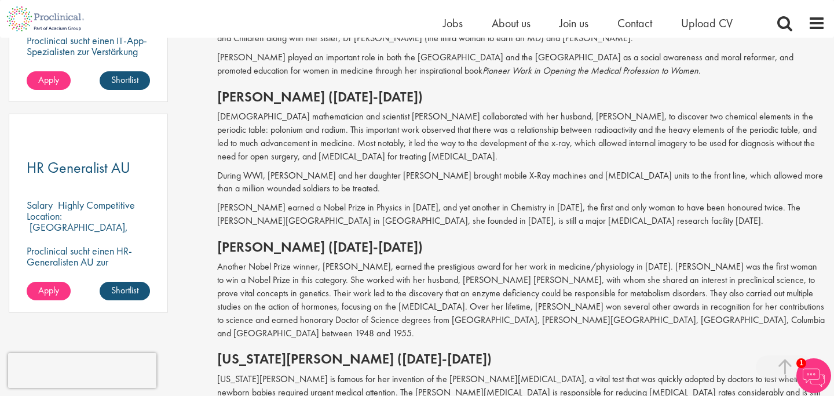
scroll to position [793, 0]
drag, startPoint x: 218, startPoint y: 234, endPoint x: 293, endPoint y: 233, distance: 74.2
click at [293, 239] on h2 "[PERSON_NAME] ([DATE]-[DATE])" at bounding box center [521, 246] width 608 height 15
copy h2 "Gerty Cori"
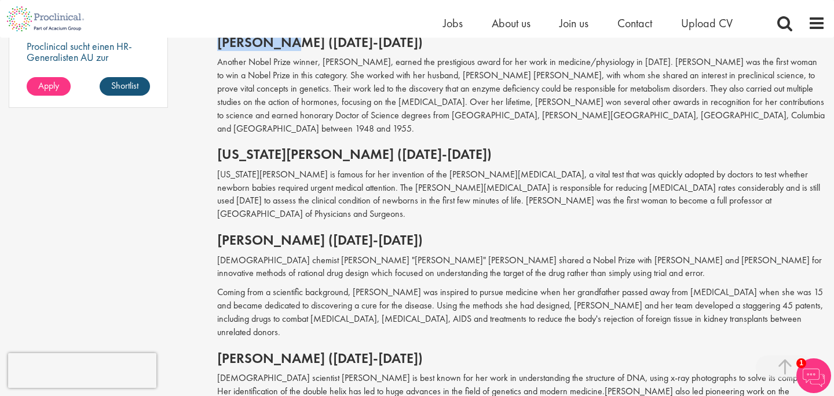
scroll to position [1001, 0]
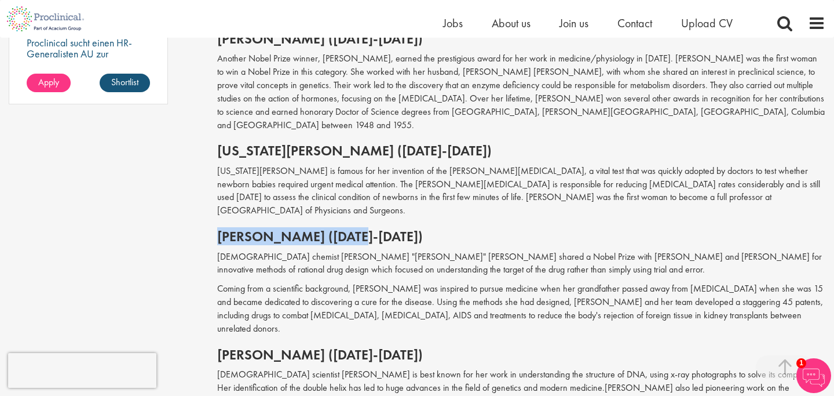
drag, startPoint x: 220, startPoint y: 196, endPoint x: 358, endPoint y: 199, distance: 138.0
click at [358, 229] on h2 "[PERSON_NAME] ([DATE]-[DATE])" at bounding box center [521, 236] width 608 height 15
copy h2 "Gertrude Belle Elion"
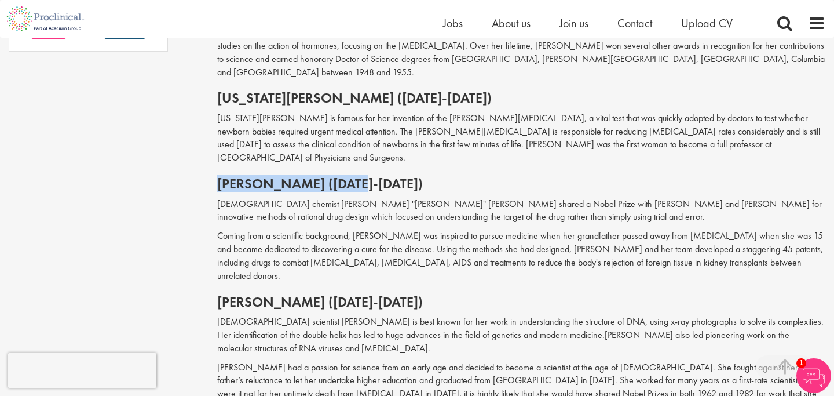
scroll to position [1061, 0]
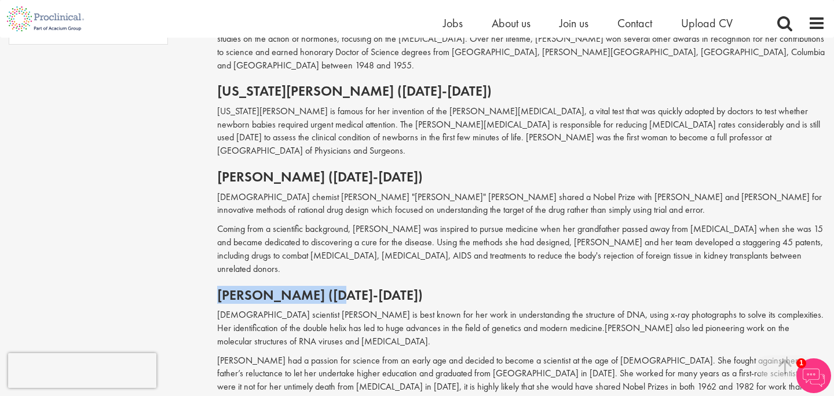
drag, startPoint x: 219, startPoint y: 241, endPoint x: 347, endPoint y: 240, distance: 128.1
click at [348, 287] on h2 "[PERSON_NAME] ([DATE]-[DATE])" at bounding box center [521, 294] width 608 height 15
copy h2 "Rosalind Franklin"
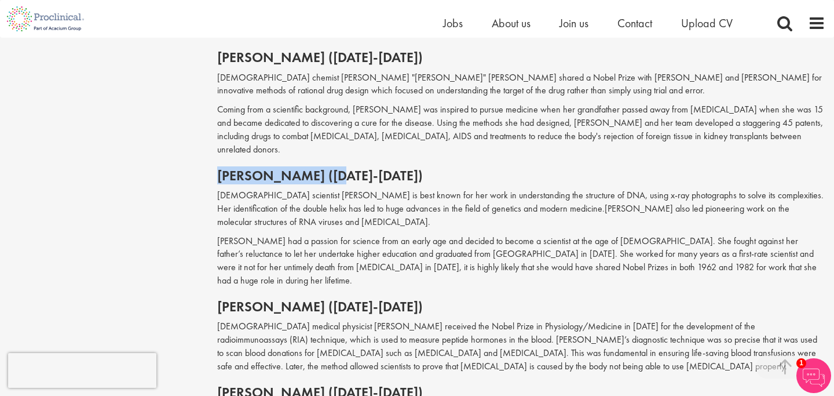
scroll to position [1193, 0]
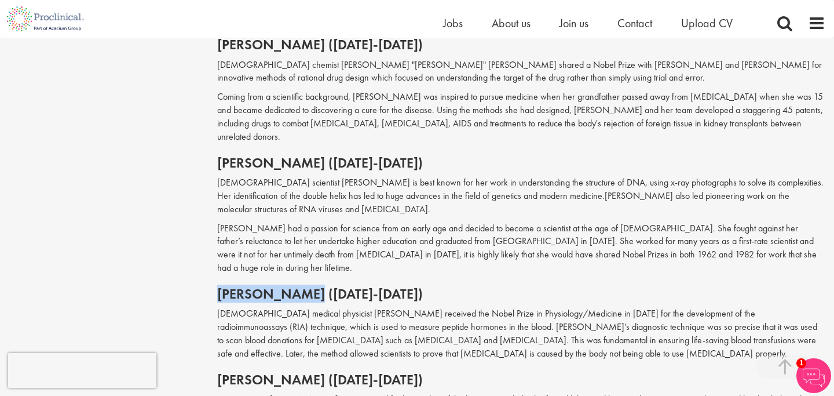
drag, startPoint x: 216, startPoint y: 234, endPoint x: 325, endPoint y: 223, distance: 109.0
copy h2 "Rosalyn Yalow"
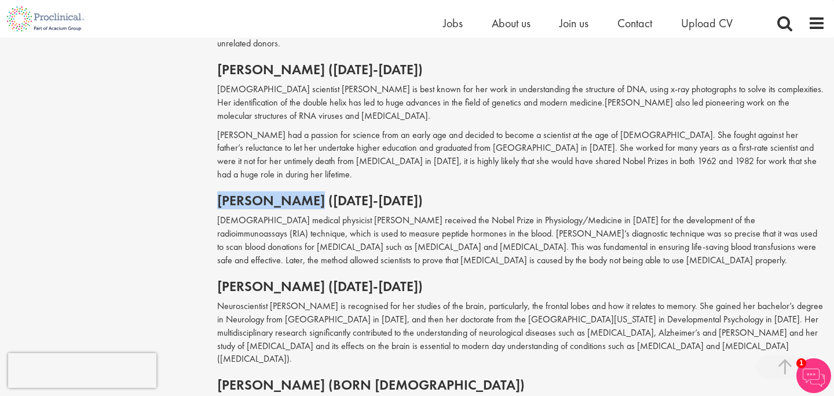
scroll to position [1313, 0]
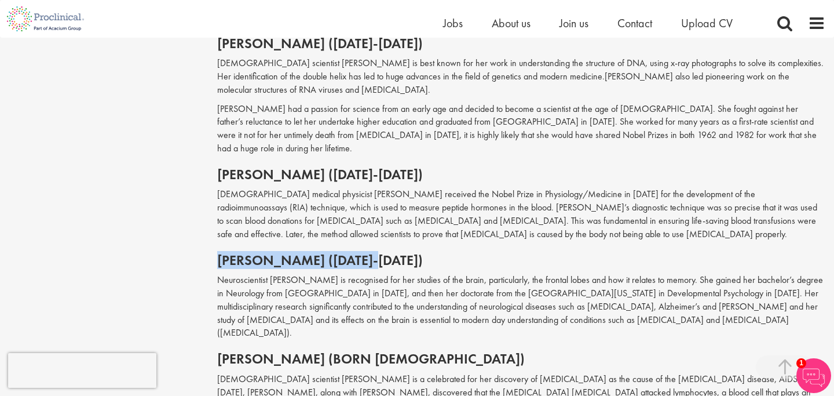
drag, startPoint x: 218, startPoint y: 192, endPoint x: 385, endPoint y: 184, distance: 167.1
click at [387, 253] on h2 "[PERSON_NAME] ([DATE]-[DATE])" at bounding box center [521, 260] width 608 height 15
copy h2 "Patricia Goldman-Rakic"
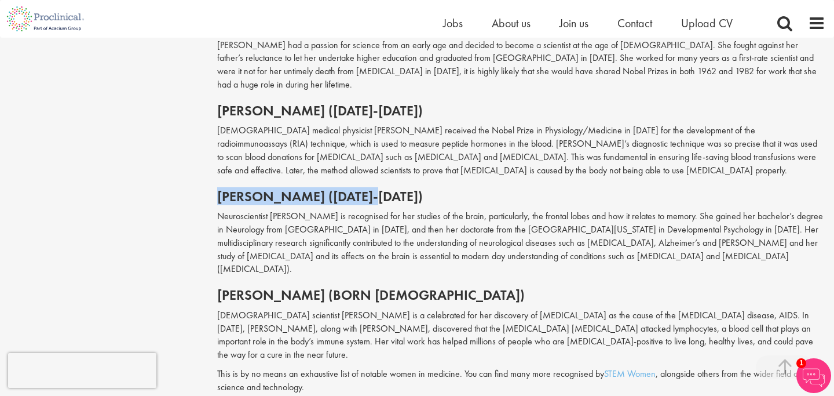
scroll to position [1379, 0]
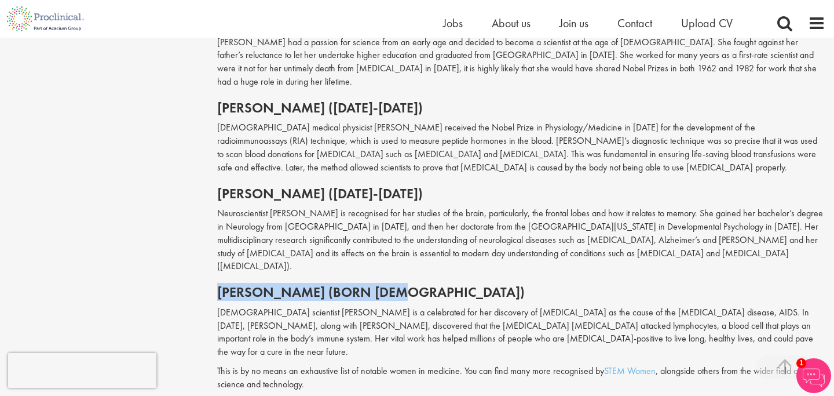
drag, startPoint x: 218, startPoint y: 212, endPoint x: 399, endPoint y: 209, distance: 181.4
click at [399, 285] on h2 "[PERSON_NAME] (born [DEMOGRAPHIC_DATA])" at bounding box center [521, 292] width 608 height 15
copy h2 "Francoise Barré-Sinoussi"
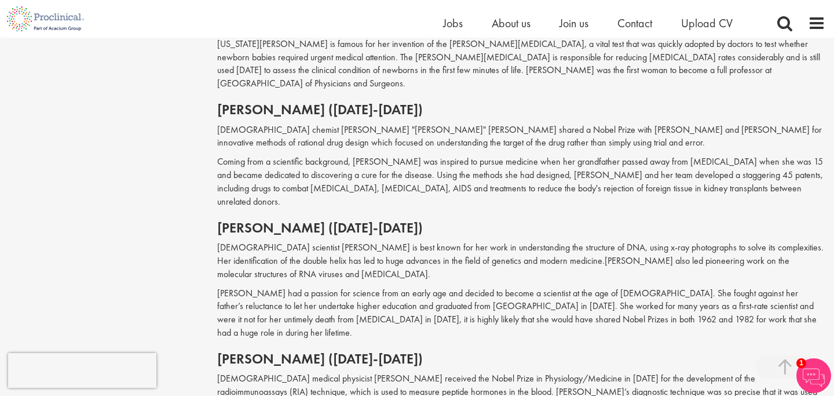
scroll to position [1087, 0]
